Goal: Transaction & Acquisition: Purchase product/service

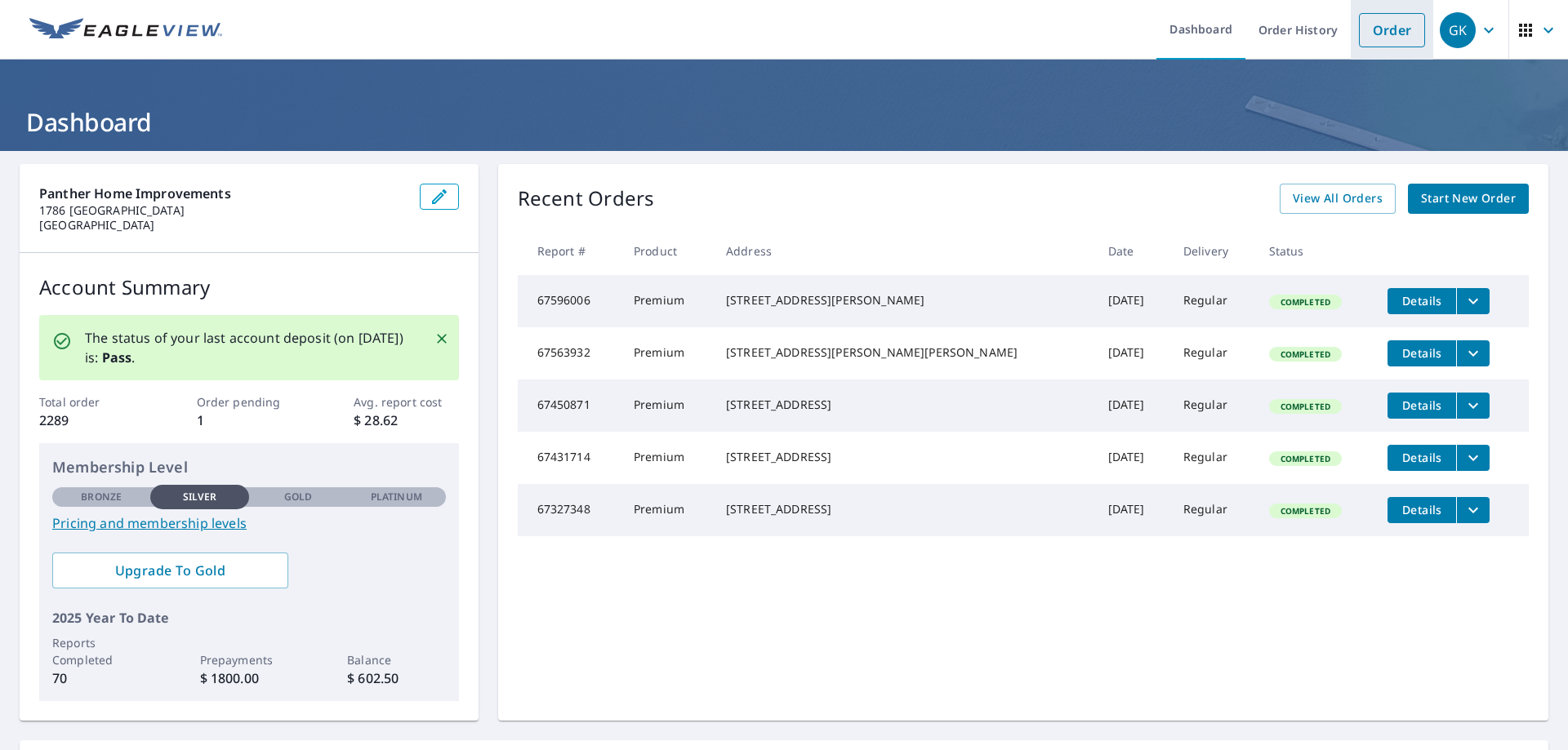
click at [1362, 32] on link "Order" at bounding box center [1392, 30] width 66 height 34
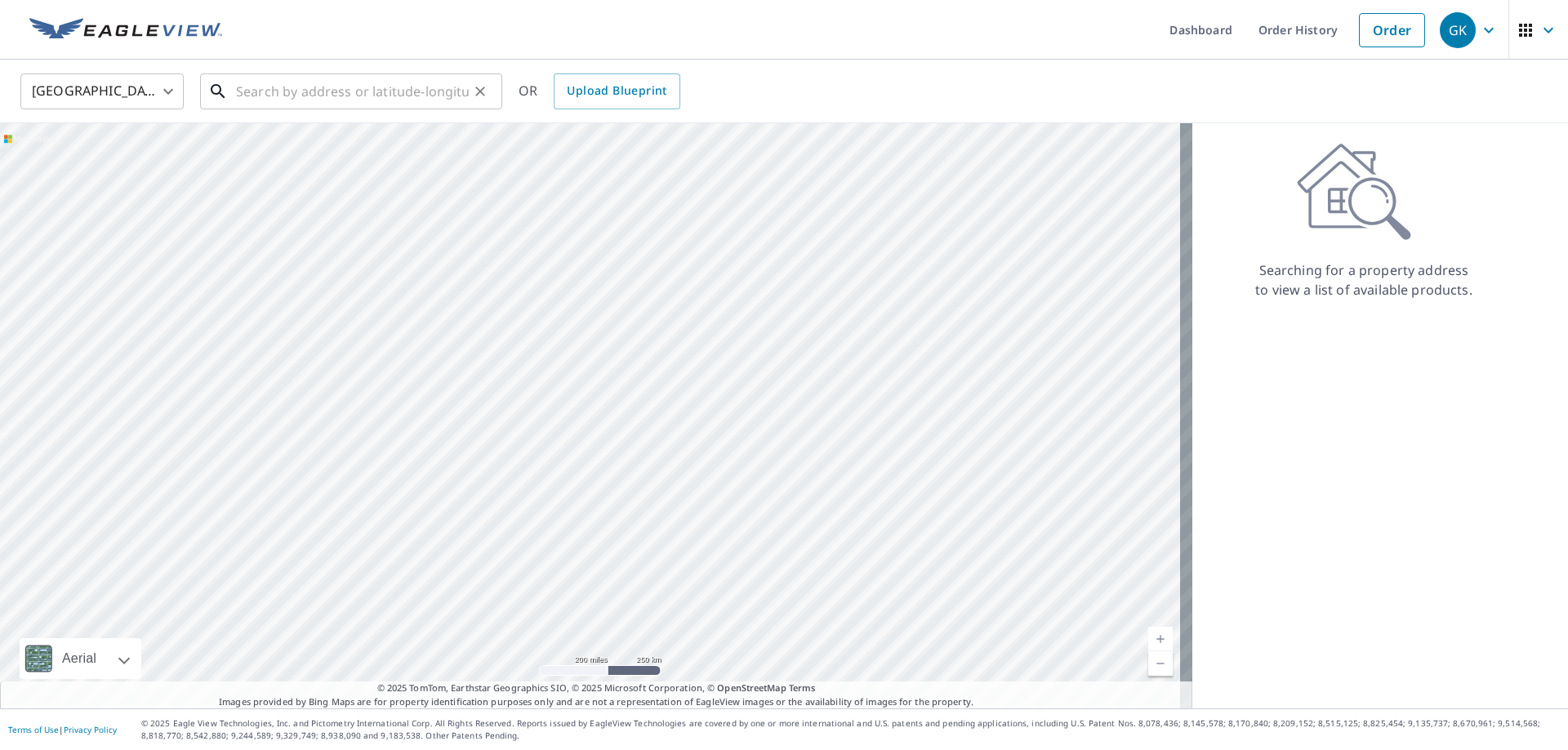
click at [377, 98] on input "text" at bounding box center [352, 91] width 233 height 46
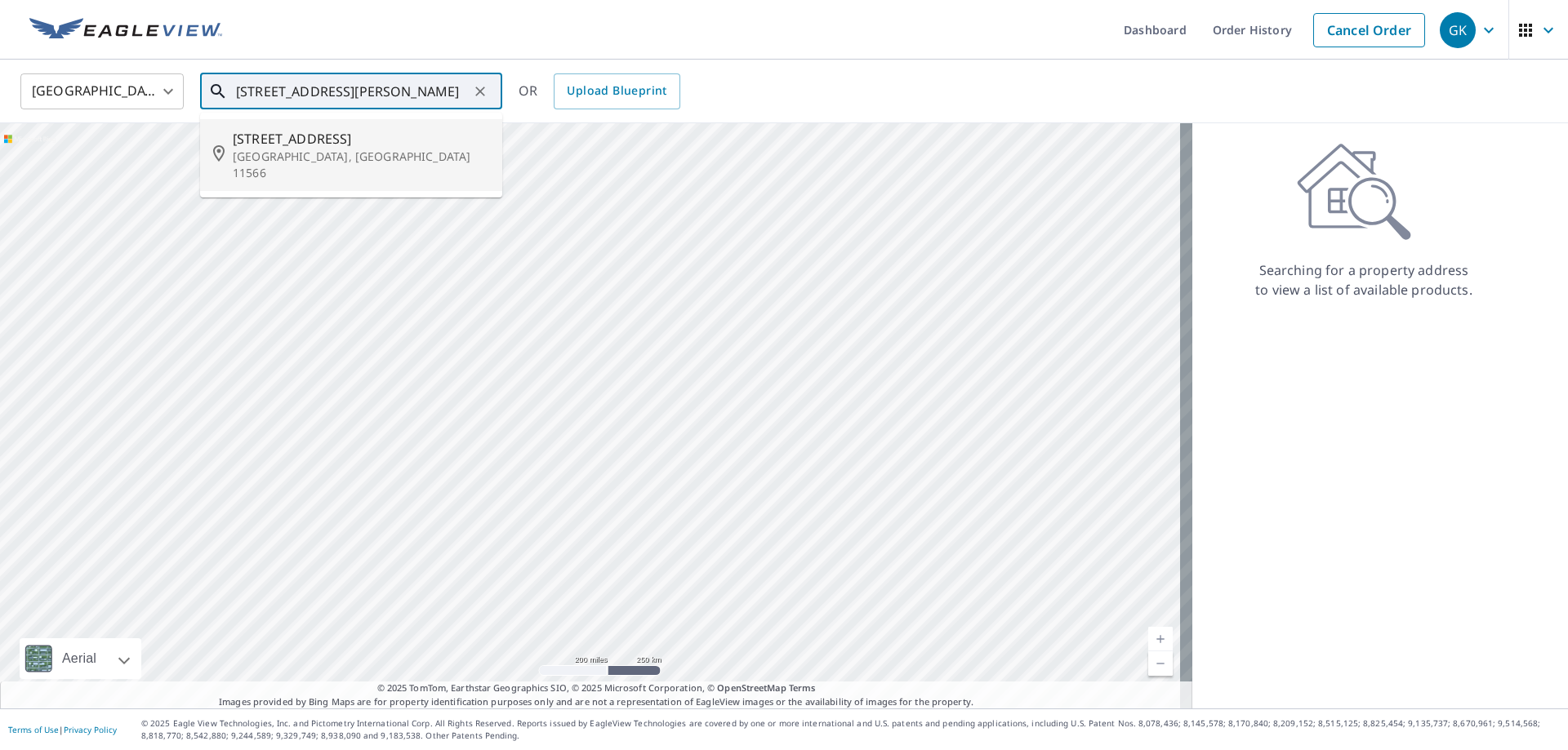
click at [321, 148] on p "[GEOGRAPHIC_DATA], [GEOGRAPHIC_DATA] 11566" at bounding box center [361, 164] width 257 height 33
type input "[STREET_ADDRESS][PERSON_NAME]"
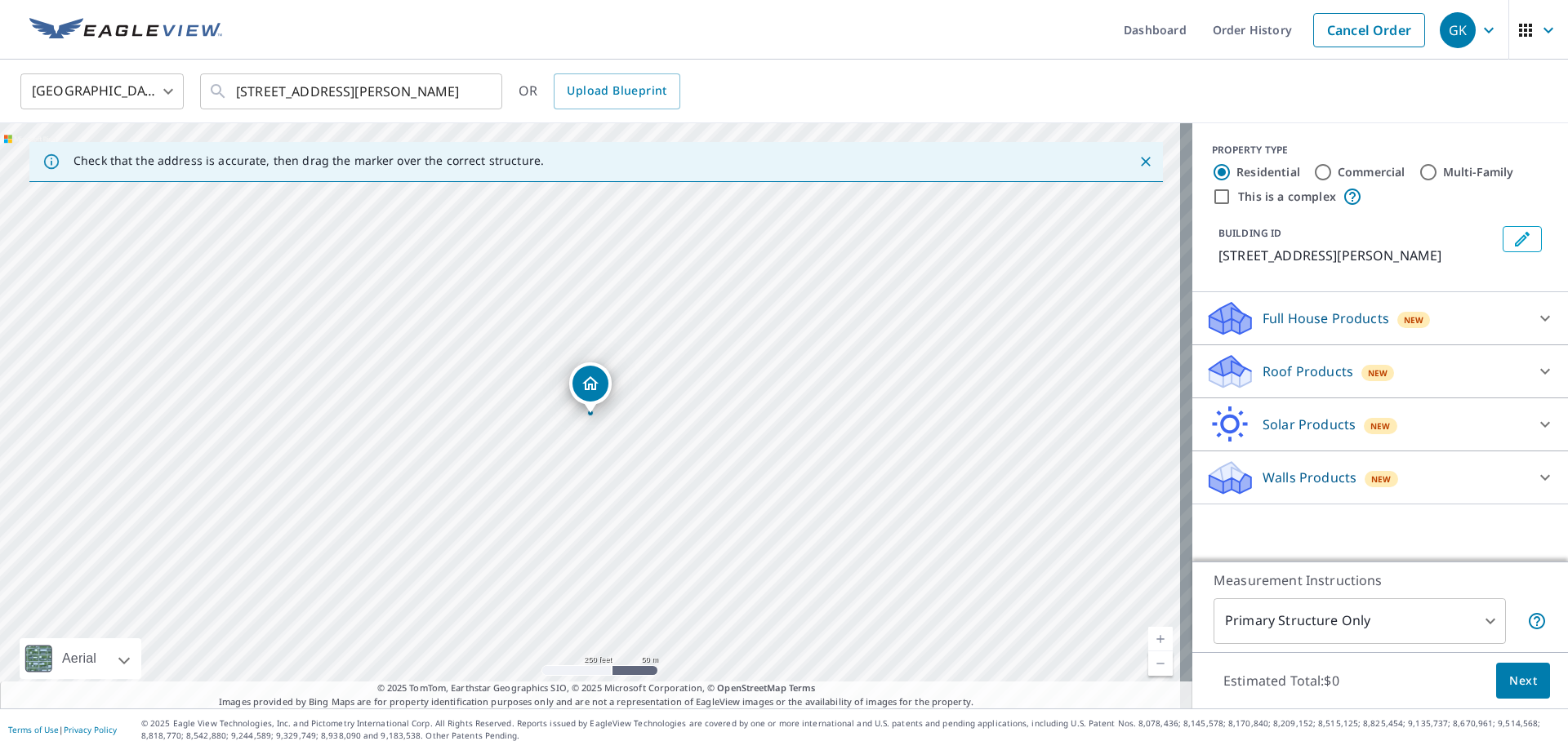
click at [1282, 369] on p "Roof Products" at bounding box center [1308, 371] width 90 height 20
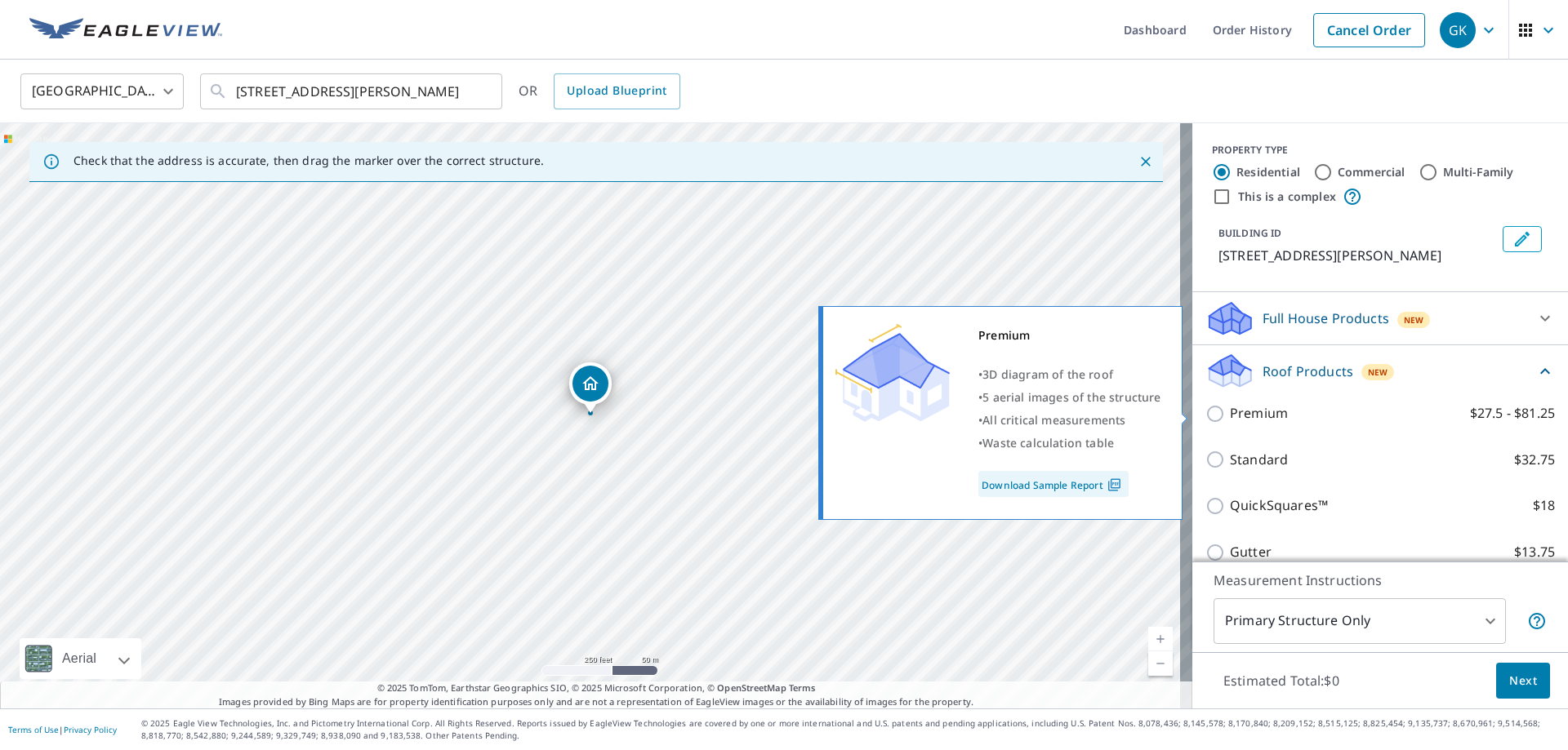
click at [1206, 411] on input "Premium $27.5 - $81.25" at bounding box center [1217, 414] width 24 height 20
checkbox input "true"
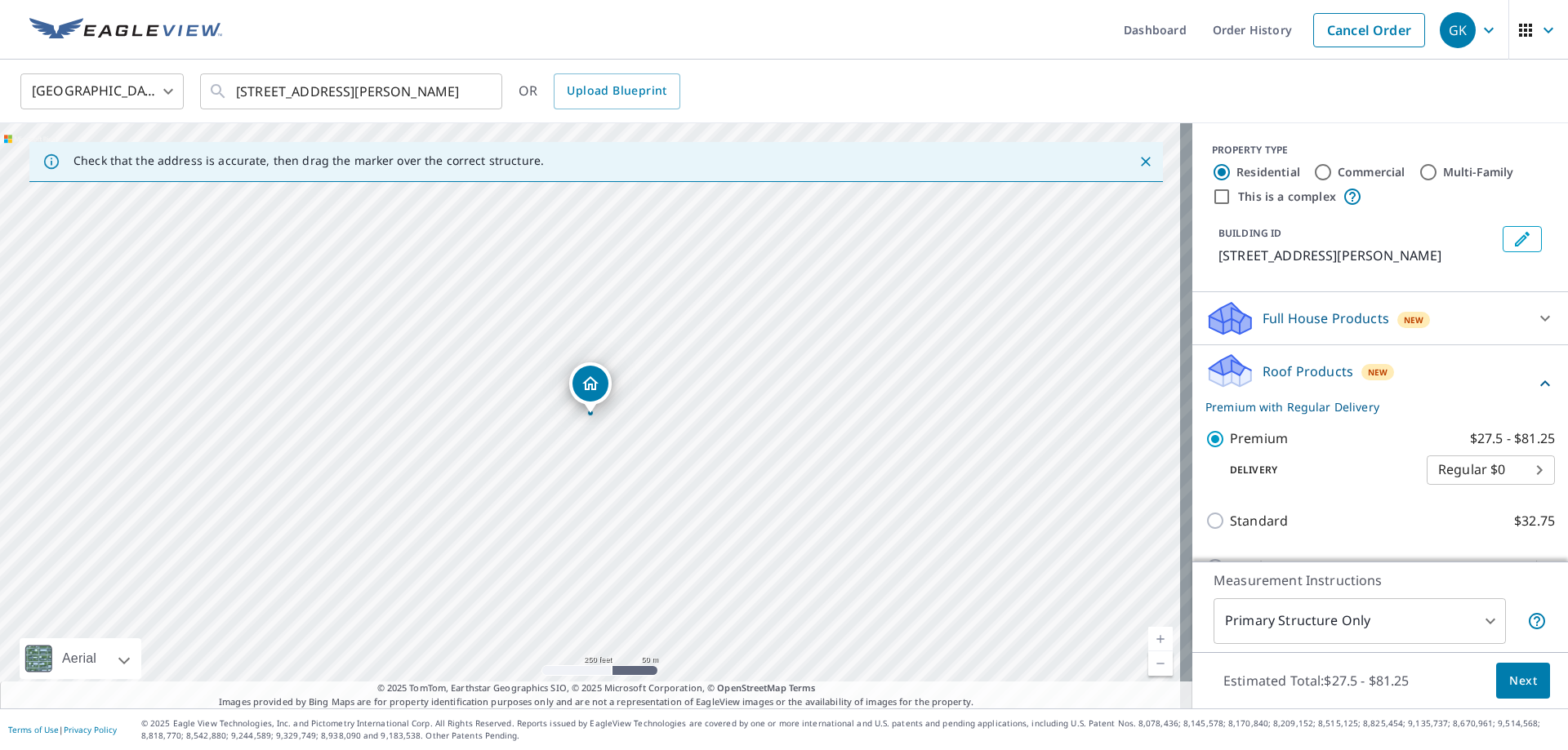
click at [1402, 633] on body "GK GK Dashboard Order History Cancel Order GK [GEOGRAPHIC_DATA] [GEOGRAPHIC_DAT…" at bounding box center [784, 375] width 1568 height 750
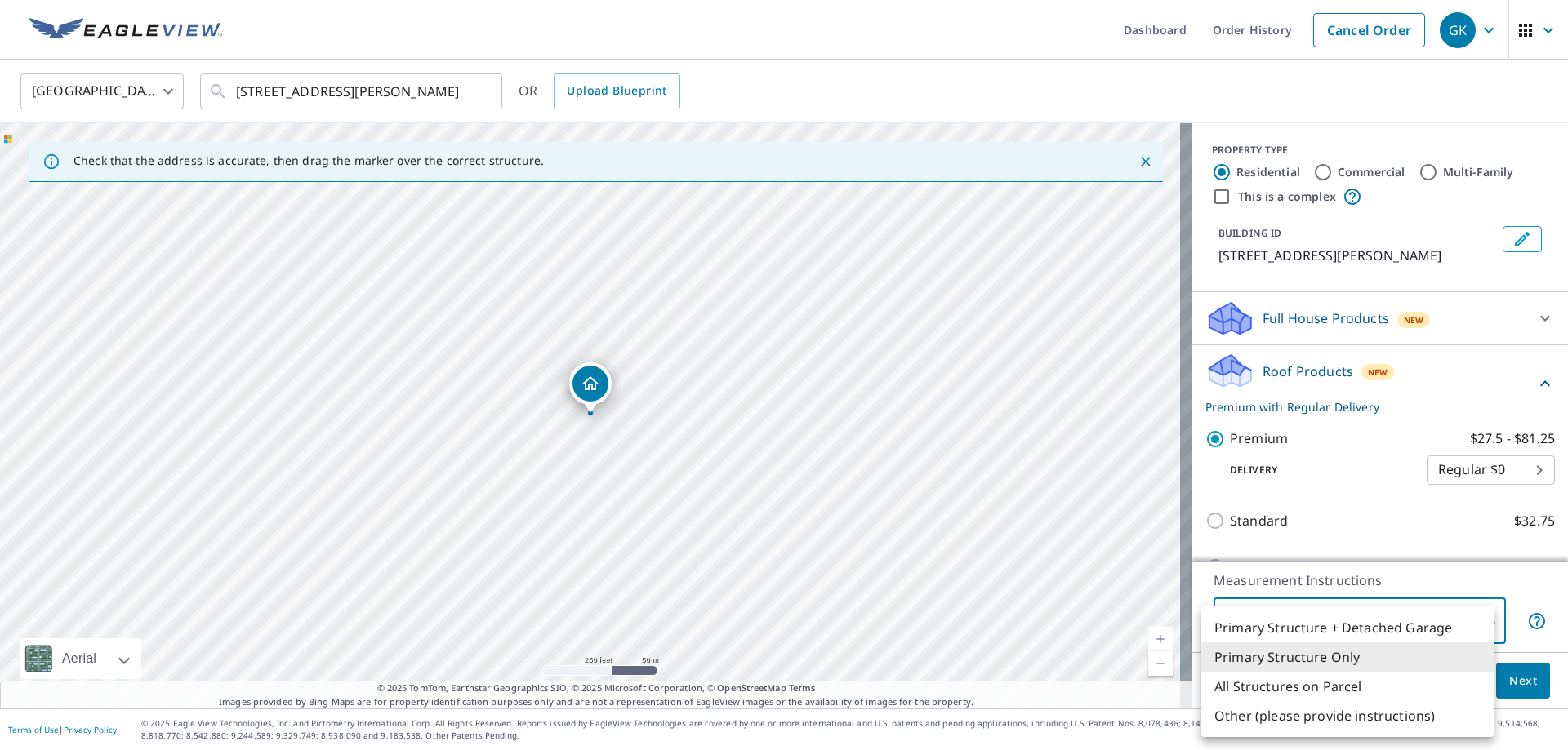
click at [1385, 633] on li "Primary Structure + Detached Garage" at bounding box center [1347, 628] width 292 height 30
type input "1"
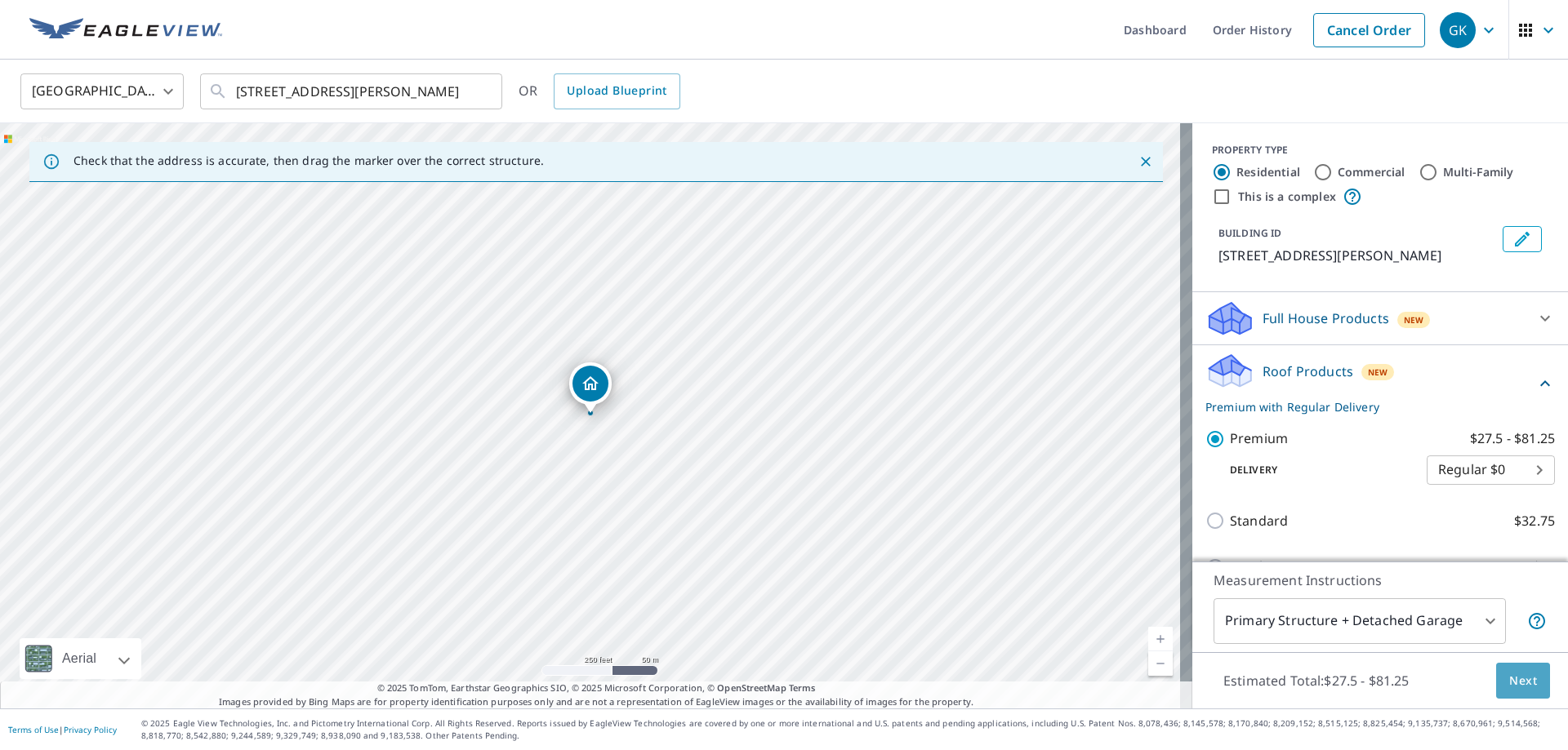
click at [1509, 677] on span "Next" at bounding box center [1523, 681] width 28 height 21
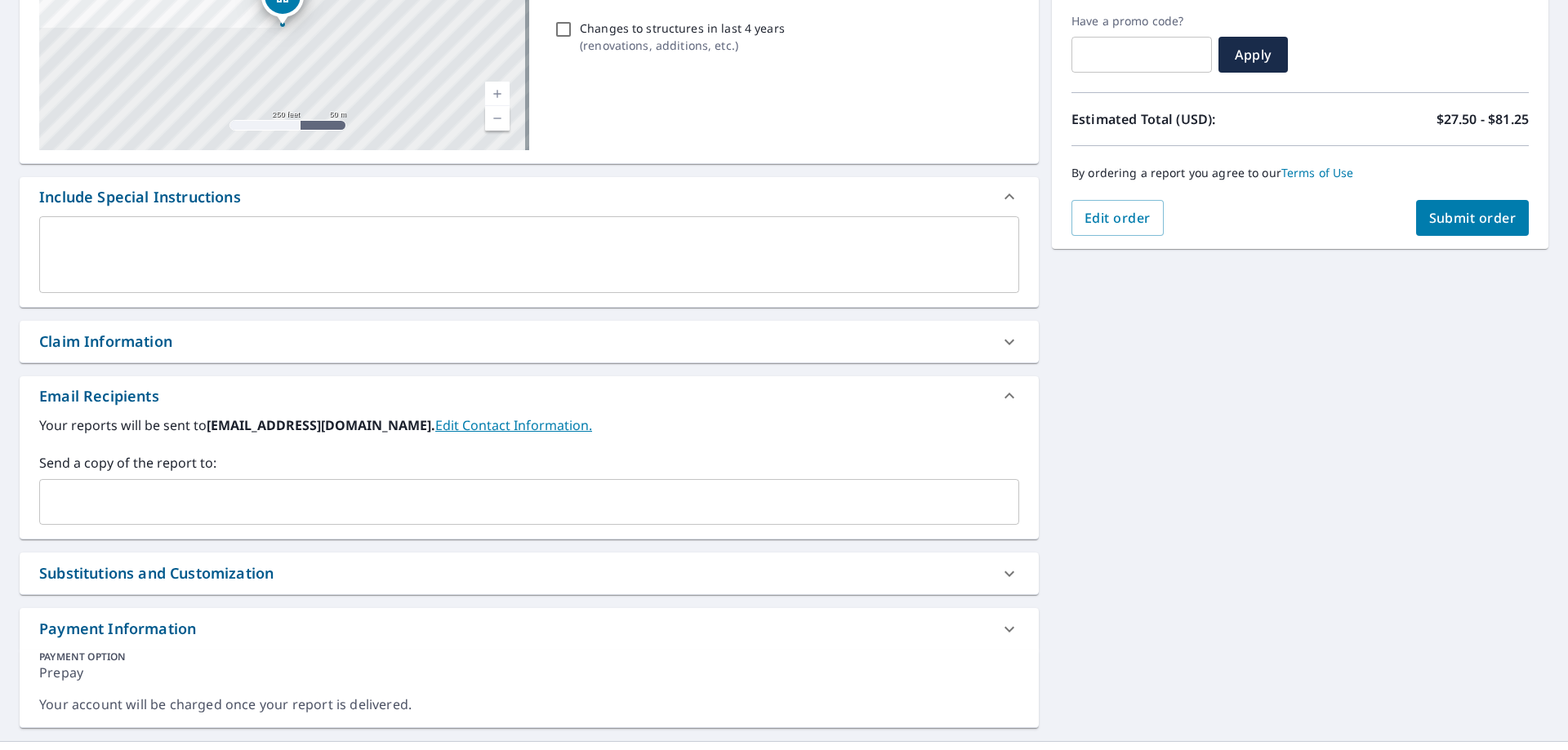
scroll to position [305, 0]
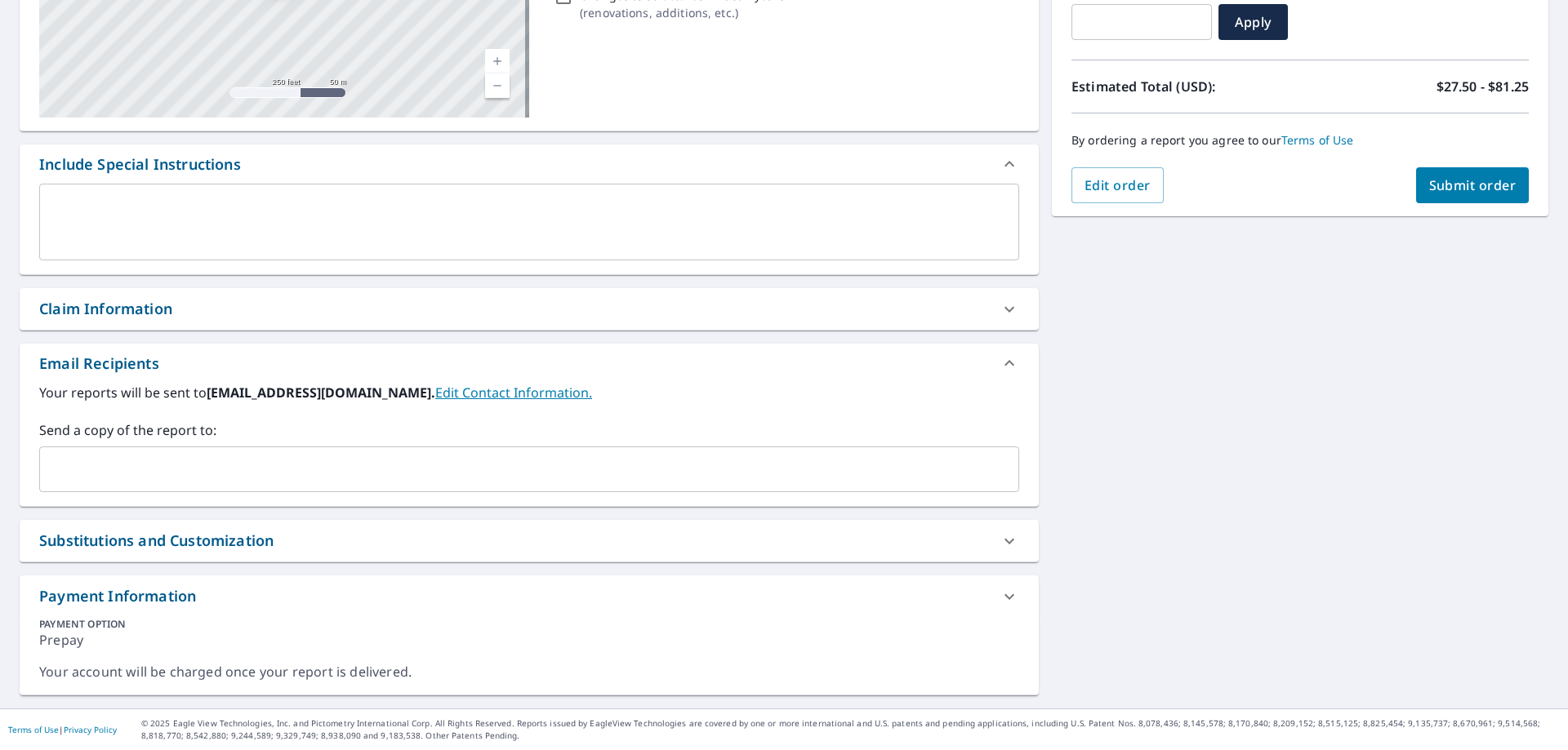
click at [161, 471] on input "text" at bounding box center [517, 469] width 941 height 31
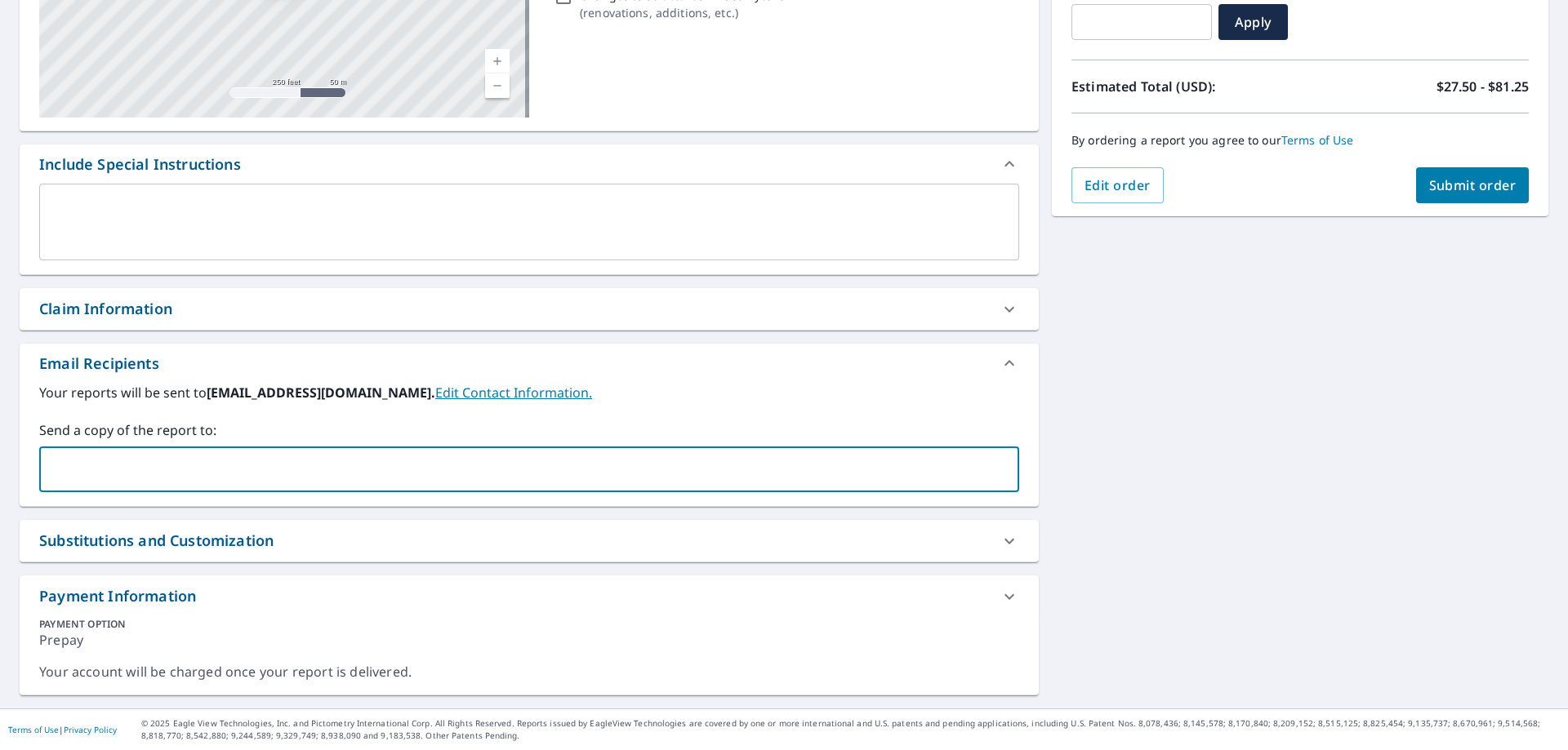
type input "[PERSON_NAME][EMAIL_ADDRESS][DOMAIN_NAME]"
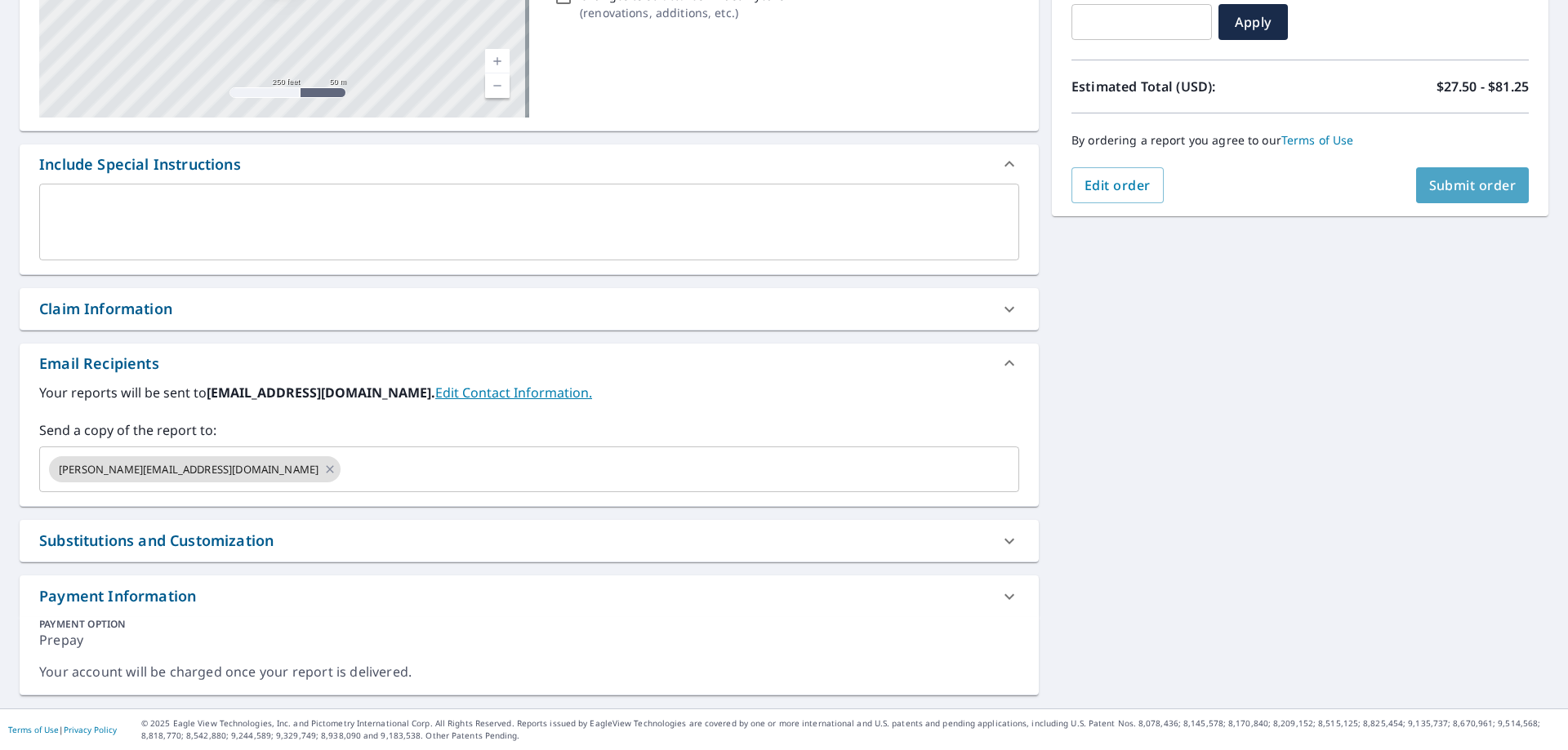
click at [1453, 174] on button "Submit order" at bounding box center [1473, 185] width 114 height 36
checkbox input "true"
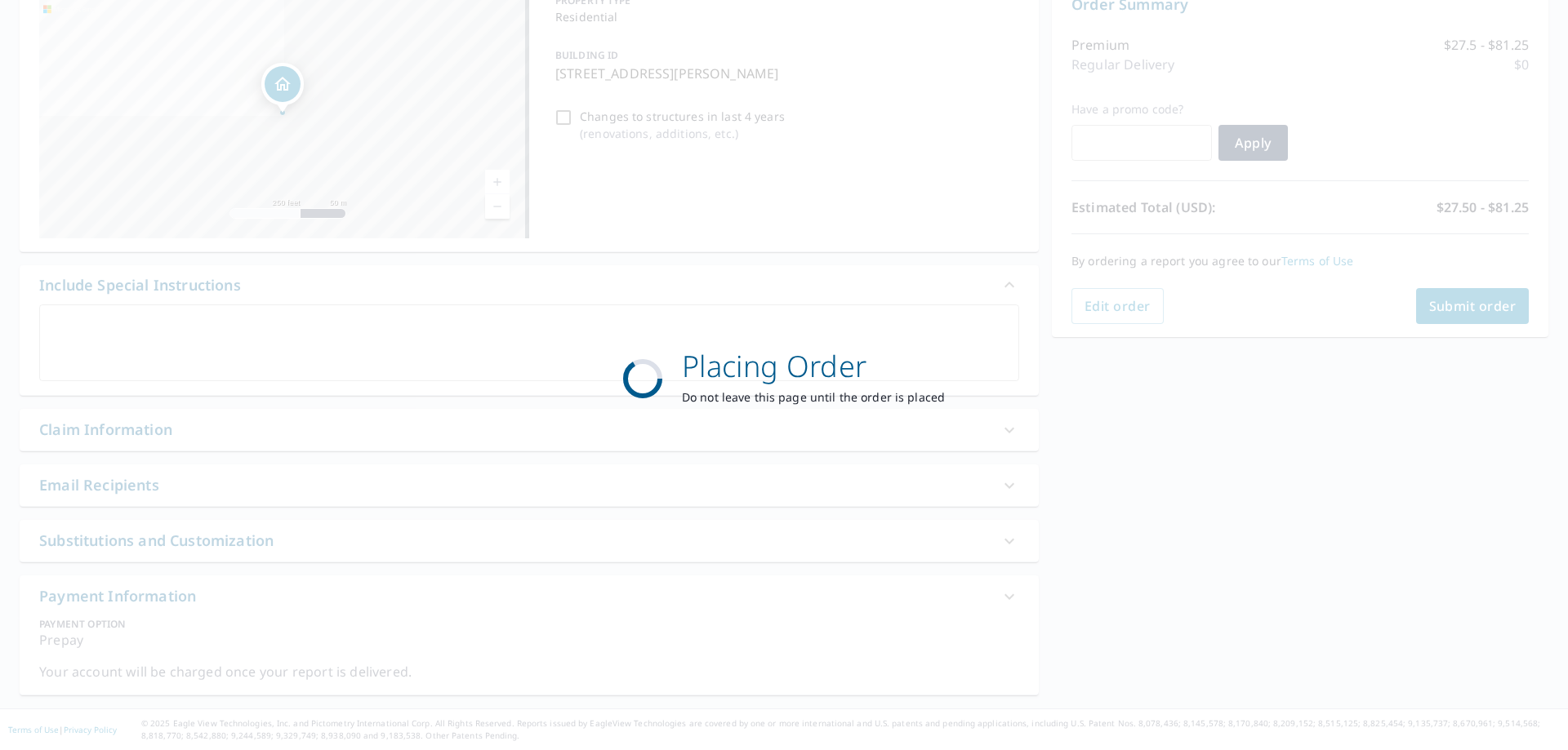
scroll to position [183, 0]
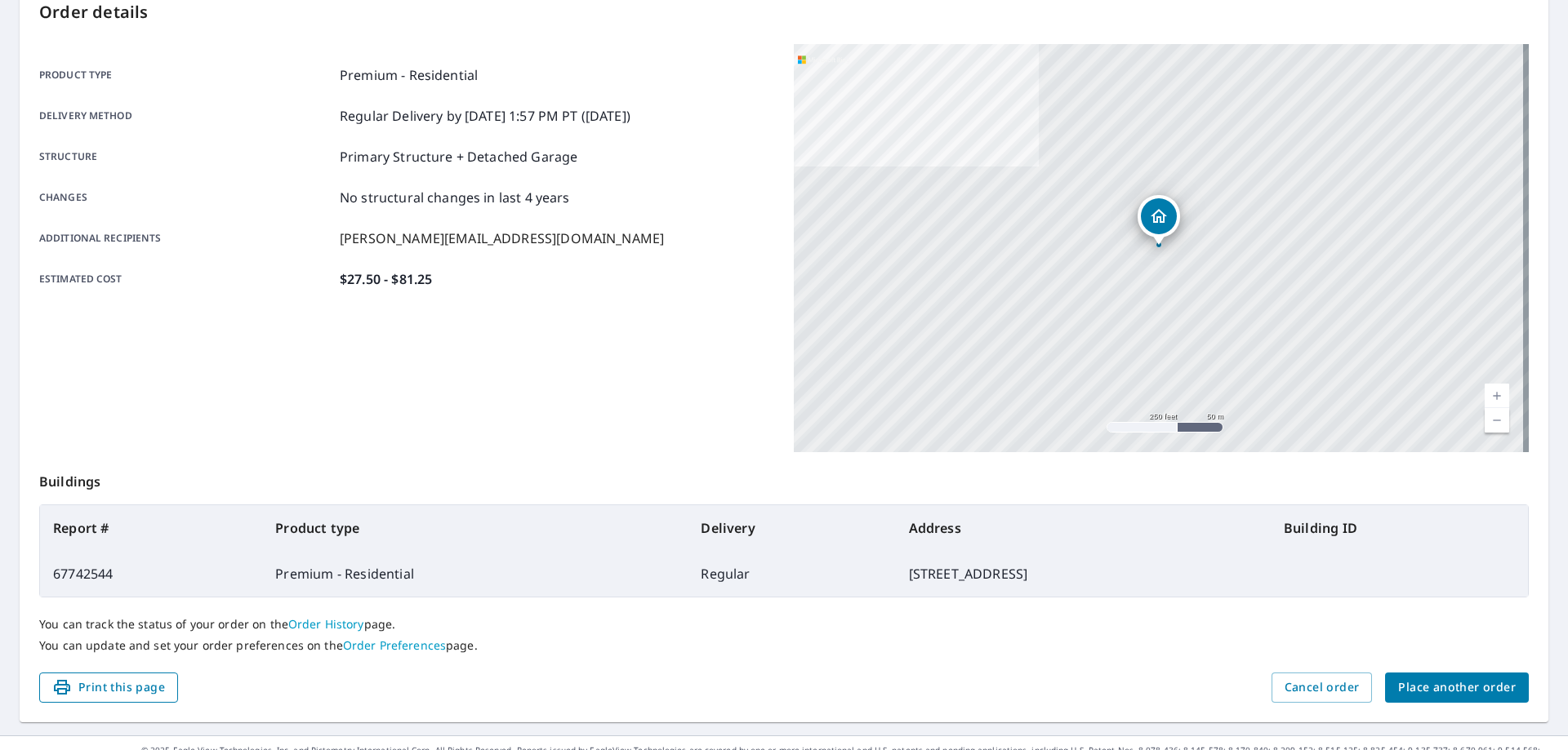
click at [140, 687] on span "Print this page" at bounding box center [108, 688] width 113 height 21
